Goal: Transaction & Acquisition: Subscribe to service/newsletter

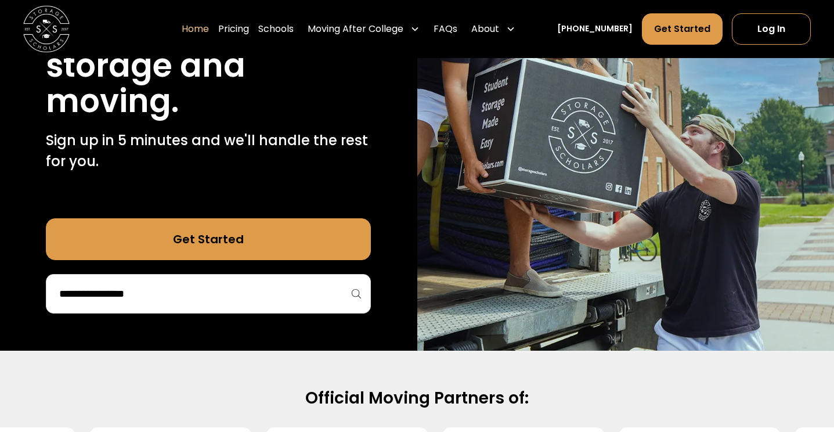
scroll to position [193, 0]
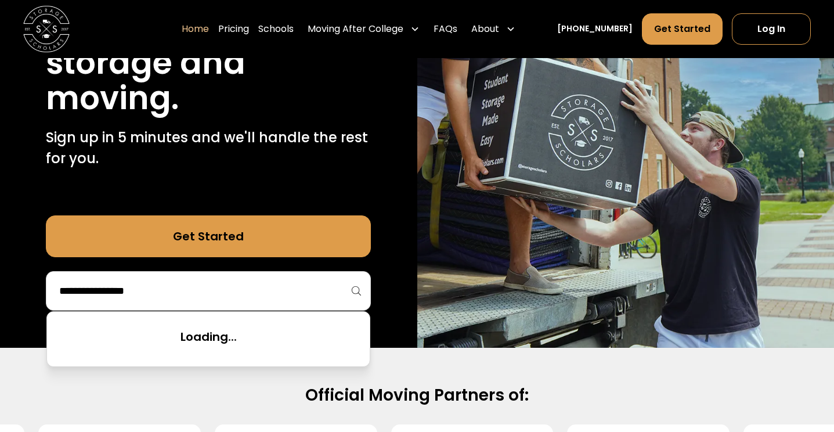
click at [178, 282] on input "search" at bounding box center [208, 291] width 301 height 20
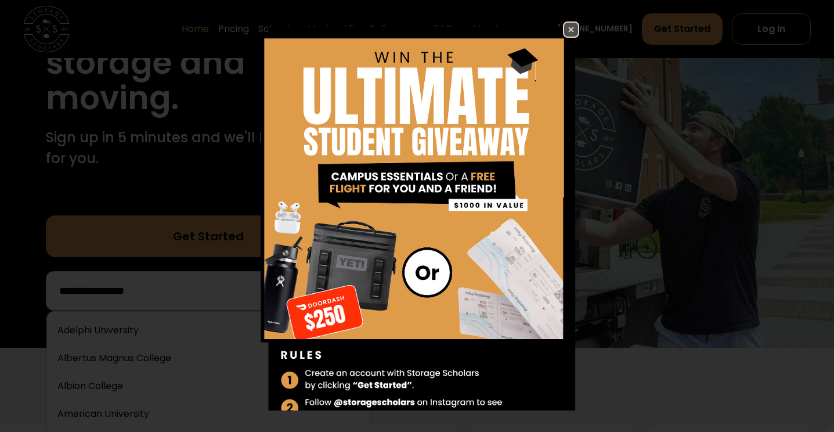
click at [570, 33] on img at bounding box center [571, 30] width 14 height 14
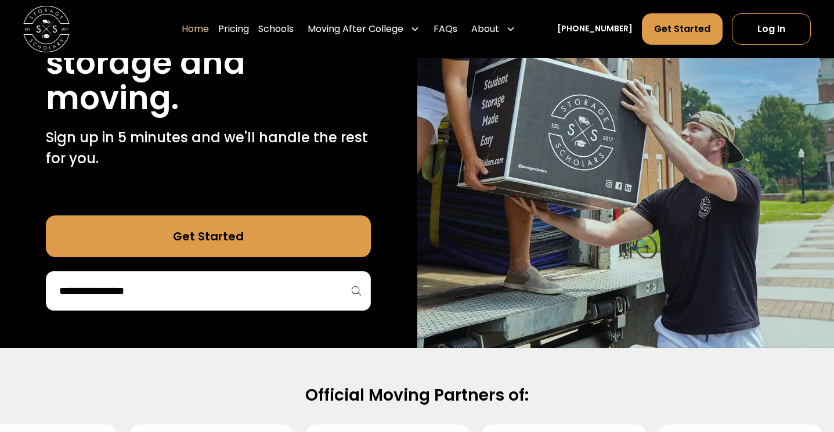
click at [308, 302] on div at bounding box center [208, 290] width 325 height 39
click at [214, 287] on input "search" at bounding box center [208, 291] width 301 height 20
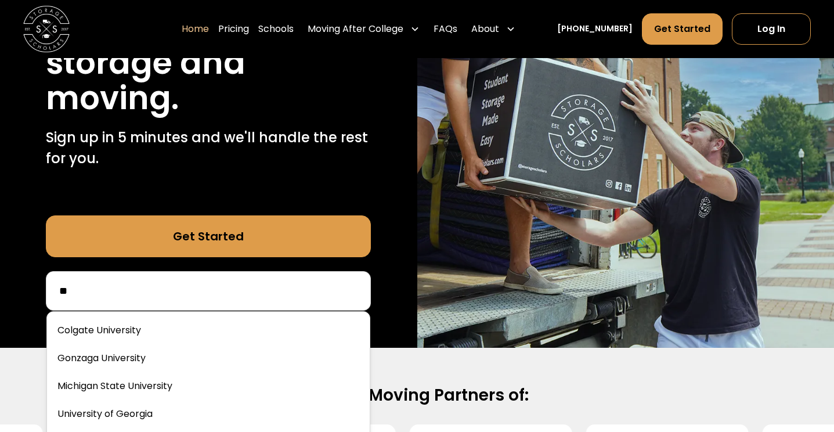
type input "*"
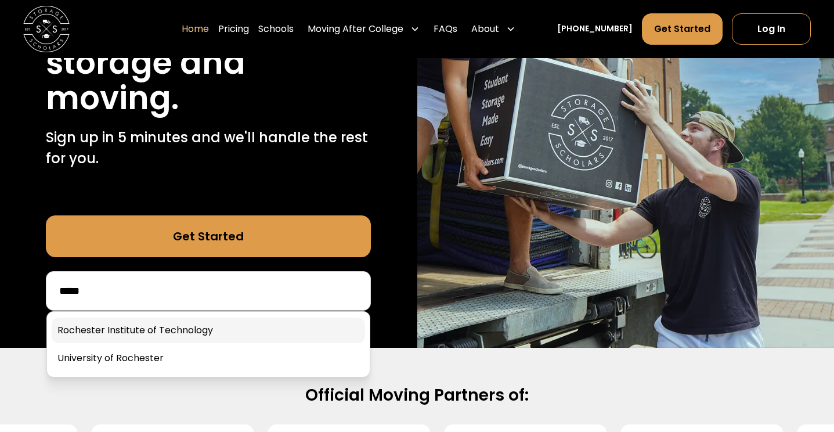
type input "*****"
click at [171, 339] on link at bounding box center [208, 330] width 313 height 26
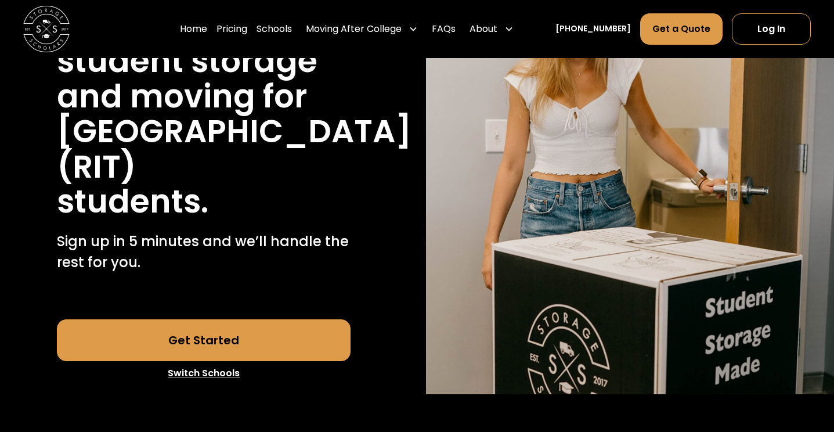
scroll to position [186, 0]
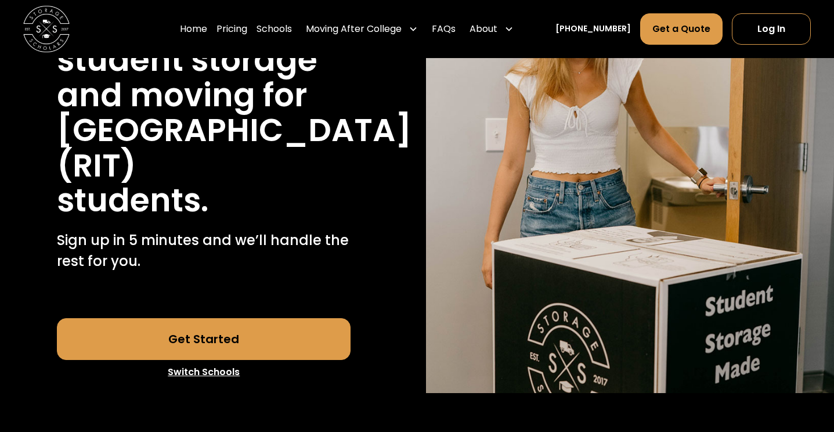
click at [196, 360] on link "Get Started" at bounding box center [204, 339] width 294 height 42
